Goal: Information Seeking & Learning: Find specific page/section

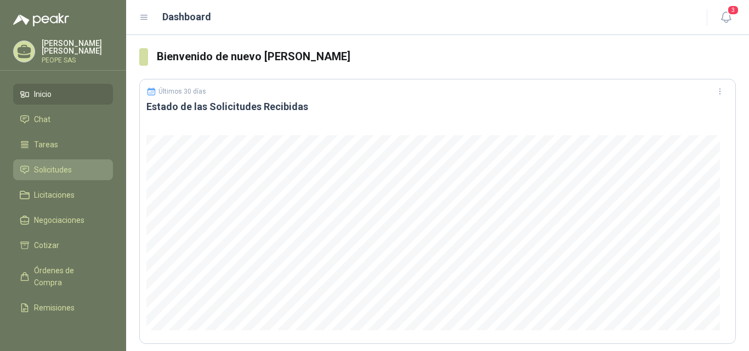
click at [60, 170] on span "Solicitudes" at bounding box center [53, 170] width 38 height 12
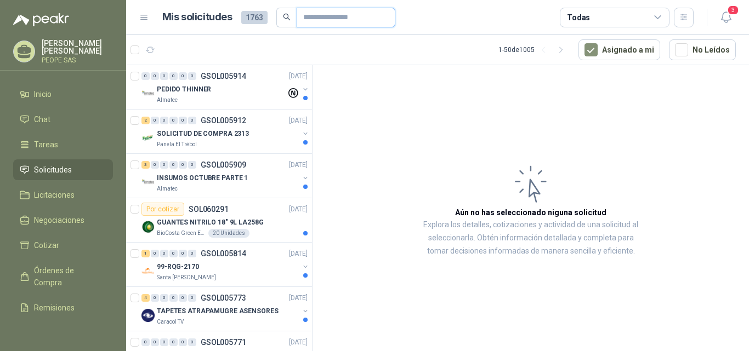
click at [329, 16] on input "text" at bounding box center [341, 17] width 77 height 19
type input "*****"
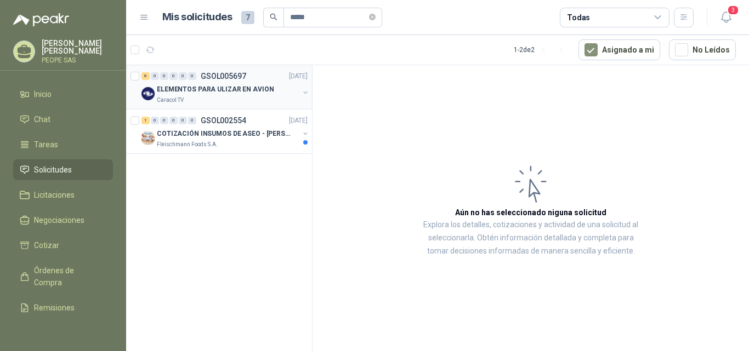
click at [243, 90] on p "ELEMENTOS PARA ULIZAR EN AVION" at bounding box center [215, 89] width 117 height 10
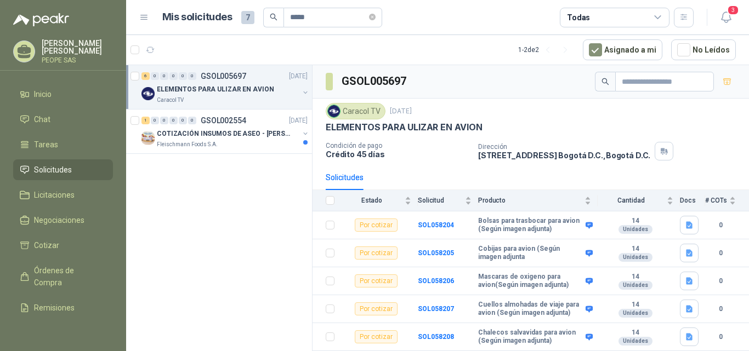
scroll to position [24, 0]
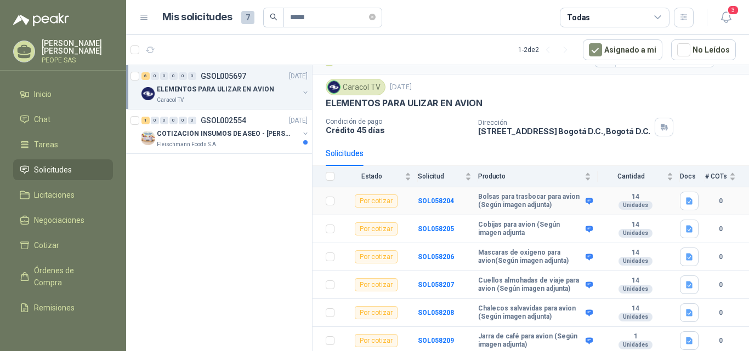
click at [511, 203] on b "Bolsas para trasbocar para avion (Según imagen adjunta)" at bounding box center [530, 201] width 105 height 17
click at [583, 201] on span at bounding box center [587, 201] width 8 height 8
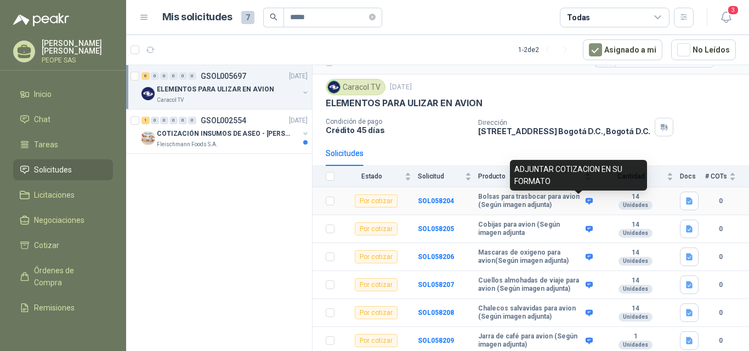
click at [586, 203] on icon at bounding box center [589, 201] width 7 height 7
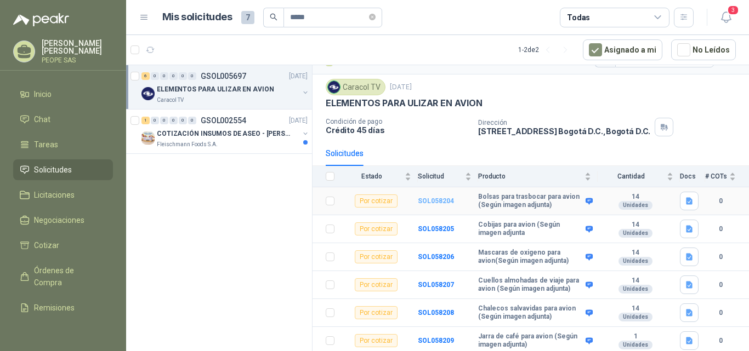
click at [435, 201] on b "SOL058204" at bounding box center [436, 201] width 36 height 8
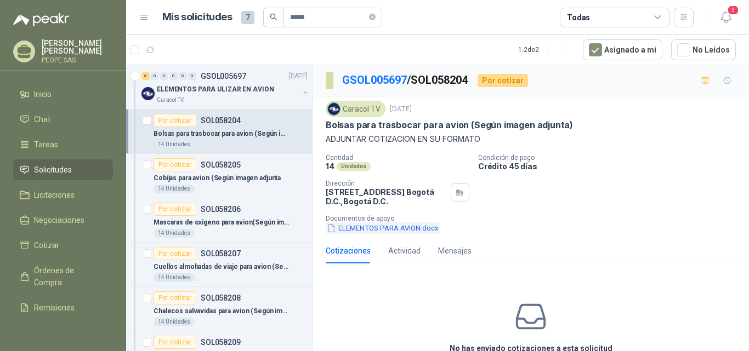
click at [396, 227] on button "ELEMENTOS PARA AVION.docx" at bounding box center [383, 229] width 114 height 12
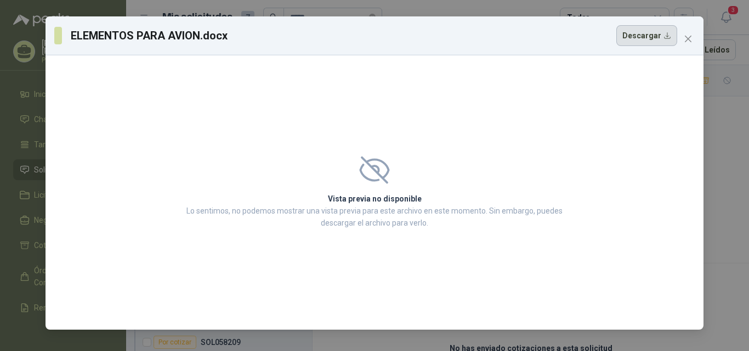
click at [648, 36] on button "Descargar" at bounding box center [646, 35] width 61 height 21
click at [692, 36] on span "Close" at bounding box center [688, 39] width 18 height 9
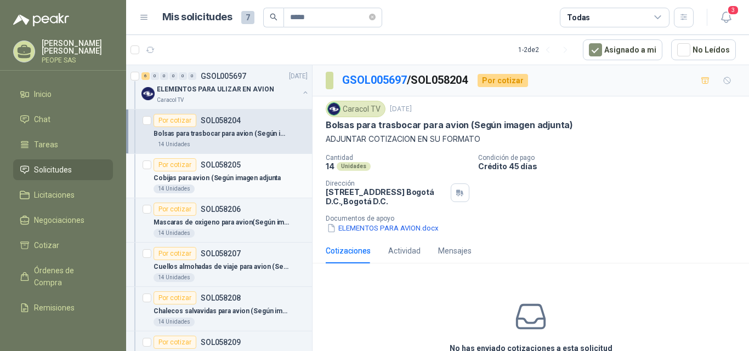
click at [224, 177] on p "Cobijas para avion (Según imagen adjunta" at bounding box center [217, 178] width 127 height 10
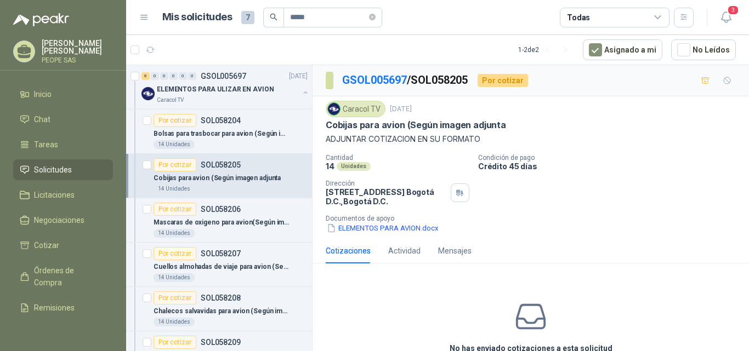
click at [213, 175] on p "Cobijas para avion (Según imagen adjunta" at bounding box center [217, 178] width 127 height 10
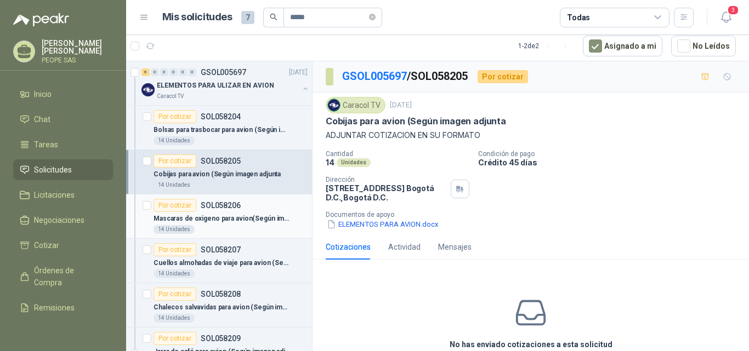
click at [232, 224] on p "Mascaras de oxigeno para avion(Según imagen adjunta)" at bounding box center [222, 219] width 137 height 10
